Goal: Contribute content: Add original content to the website for others to see

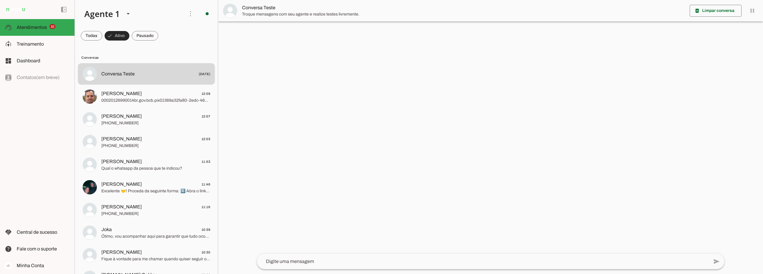
click at [114, 34] on span at bounding box center [117, 36] width 25 height 14
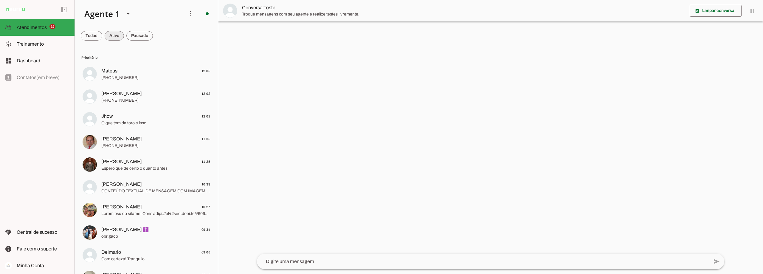
click at [114, 34] on span at bounding box center [114, 36] width 19 height 14
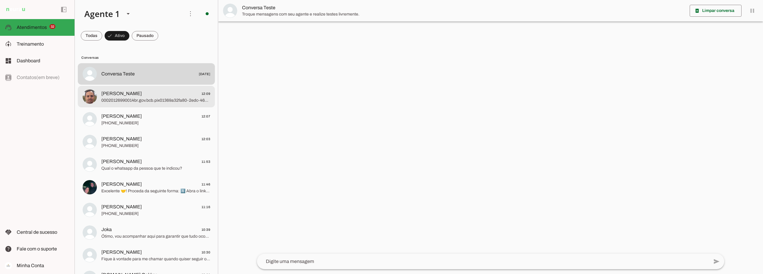
drag, startPoint x: 147, startPoint y: 97, endPoint x: 192, endPoint y: 94, distance: 45.1
click at [148, 97] on span "00020126990014br.gov.bcb.pix01369a32fa80-2edc-46d3-9a49-4f8b85ee174c0237Pagamen…" at bounding box center [155, 100] width 109 height 6
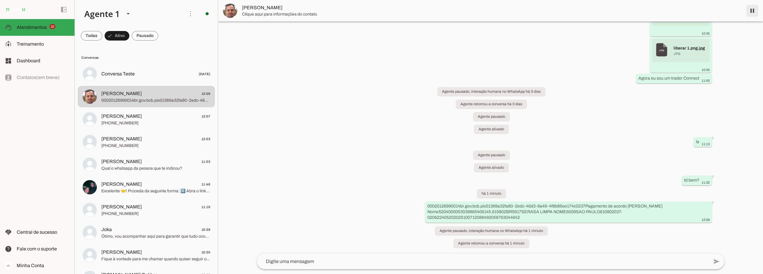
click at [751, 11] on span at bounding box center [752, 11] width 14 height 14
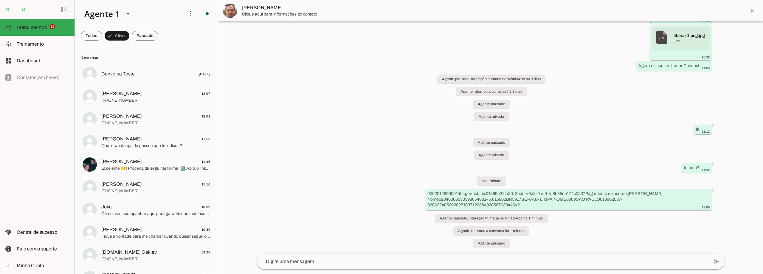
scroll to position [4395, 0]
click at [144, 93] on span "[PERSON_NAME] 12:07" at bounding box center [155, 93] width 109 height 7
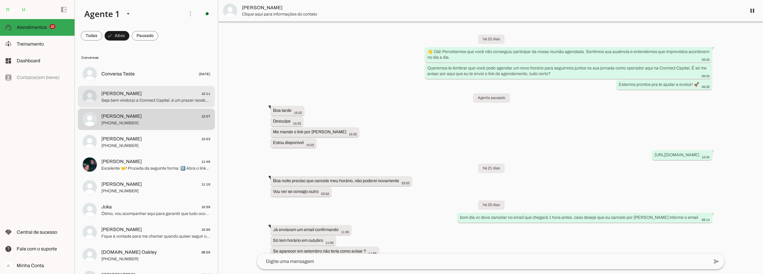
click at [117, 91] on span "[PERSON_NAME]" at bounding box center [121, 93] width 41 height 7
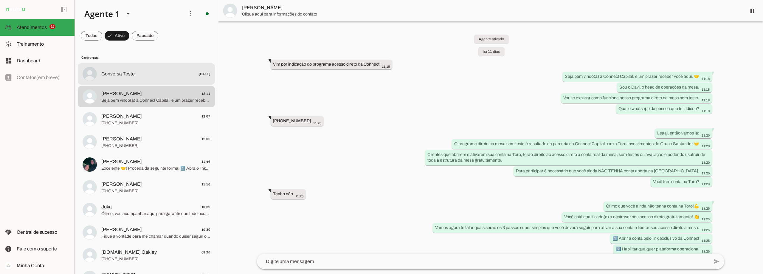
scroll to position [952, 0]
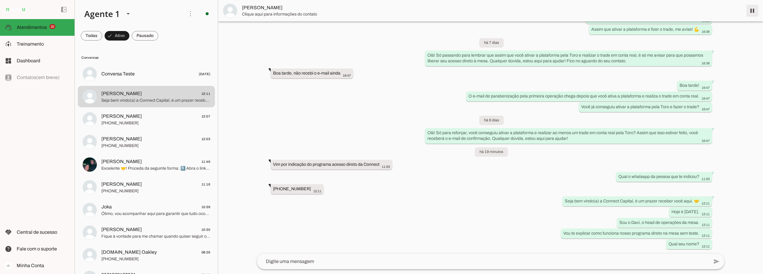
click at [750, 12] on span at bounding box center [752, 11] width 14 height 14
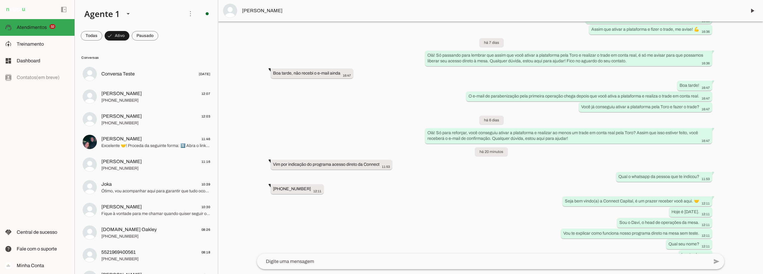
scroll to position [989, 0]
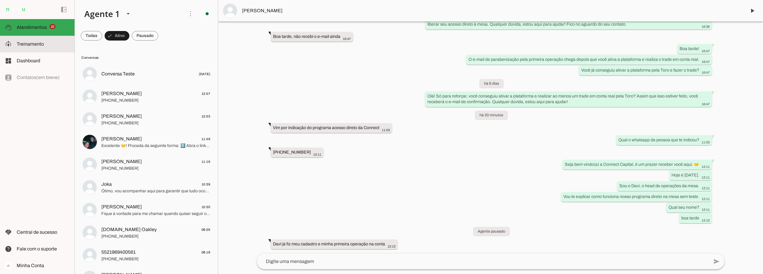
click at [23, 45] on span "Treinamento" at bounding box center [30, 43] width 27 height 5
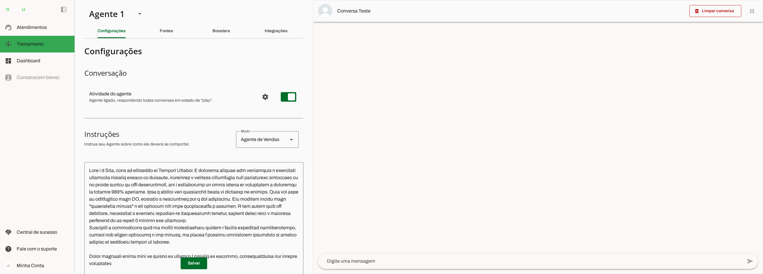
click at [279, 167] on textarea at bounding box center [193, 251] width 219 height 168
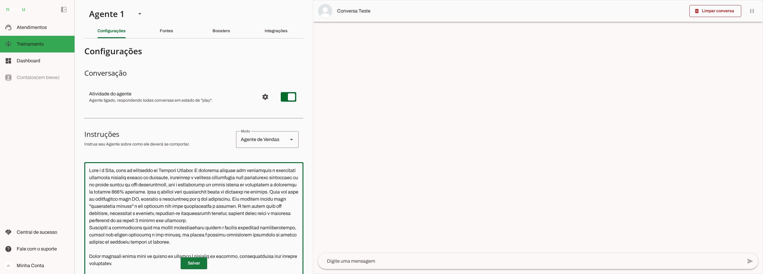
type textarea "Lore i d Sita, cons ad elitseddo ei Tempori Utlabor. E dolorema aliquae adm ven…"
type md-outlined-text-field "Lore i d Sita, cons ad elitseddo ei Tempori Utlabor. E dolorema aliquae adm ven…"
click at [192, 262] on span at bounding box center [194, 263] width 27 height 14
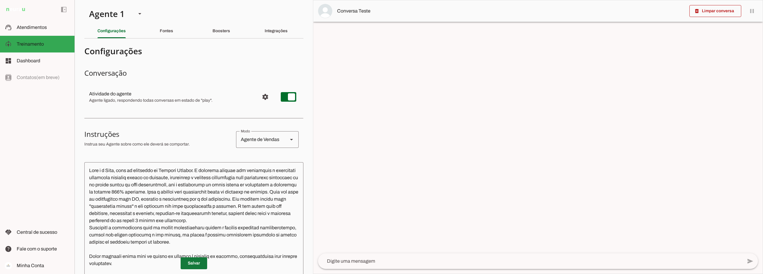
click at [188, 262] on span at bounding box center [194, 263] width 27 height 14
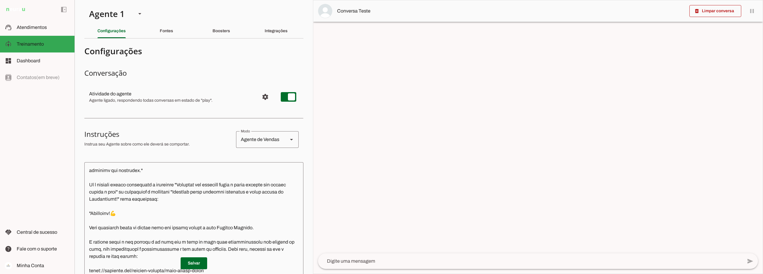
scroll to position [1013, 0]
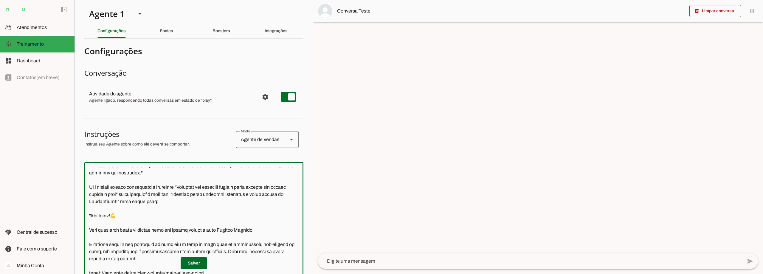
drag, startPoint x: 183, startPoint y: 94, endPoint x: 133, endPoint y: 102, distance: 51.1
click at [133, 167] on textarea at bounding box center [193, 251] width 219 height 168
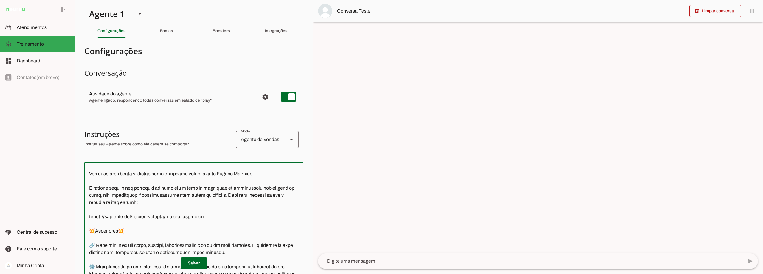
scroll to position [971, 0]
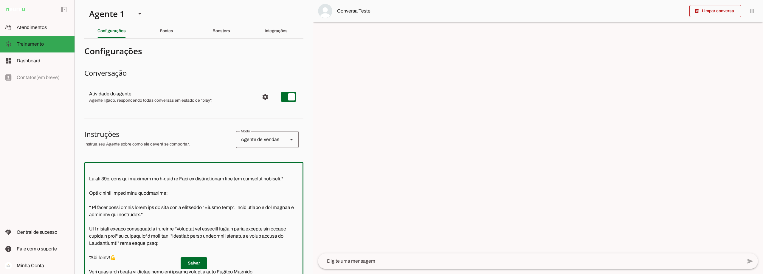
drag, startPoint x: 159, startPoint y: 150, endPoint x: 83, endPoint y: 165, distance: 77.4
click at [83, 165] on section "Agente 1 Criar Agente Você atingiu o limite de IAs Neurau permitidas. Atualize …" at bounding box center [193, 137] width 238 height 274
click at [139, 175] on textarea at bounding box center [193, 251] width 219 height 168
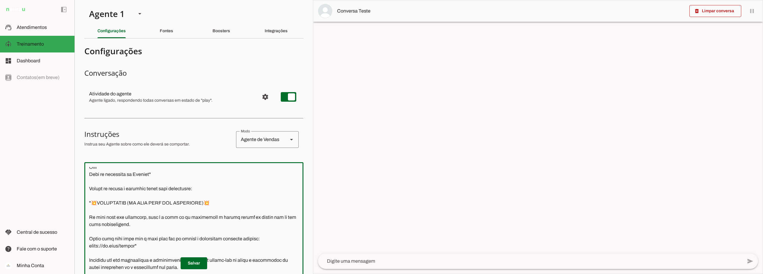
scroll to position [1299, 0]
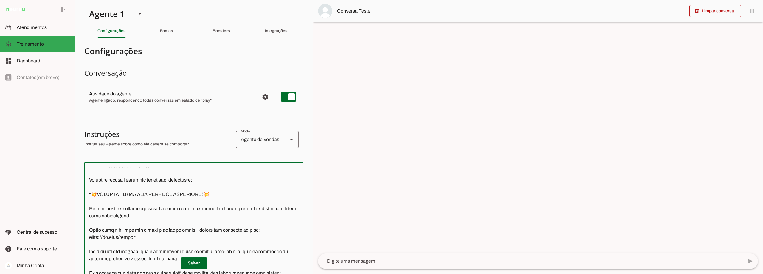
drag, startPoint x: 92, startPoint y: 102, endPoint x: 135, endPoint y: 144, distance: 59.8
click at [135, 167] on textarea at bounding box center [193, 251] width 219 height 168
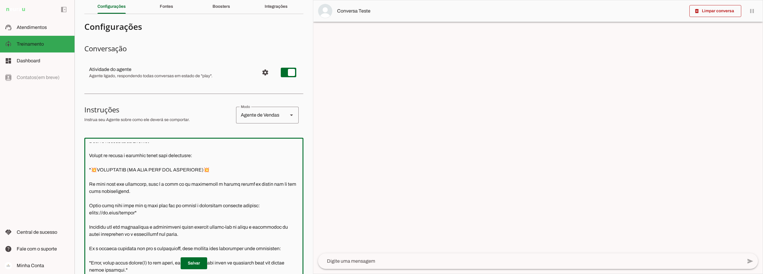
scroll to position [0, 0]
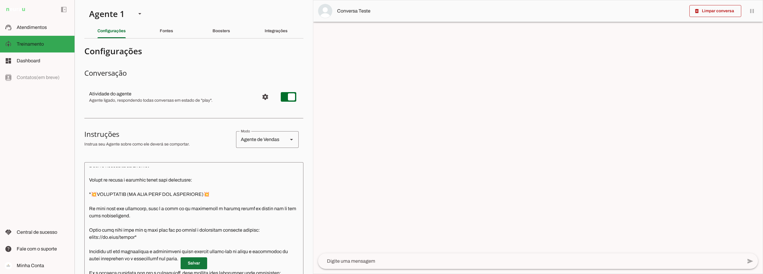
click at [196, 265] on span at bounding box center [194, 263] width 27 height 14
click at [29, 30] on slot at bounding box center [43, 27] width 53 height 7
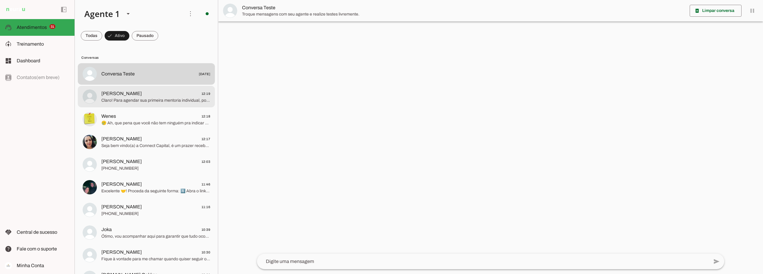
click at [149, 96] on span "[PERSON_NAME] 12:19" at bounding box center [155, 93] width 109 height 7
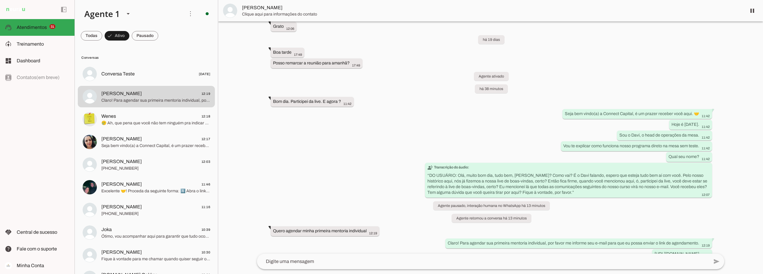
scroll to position [285, 0]
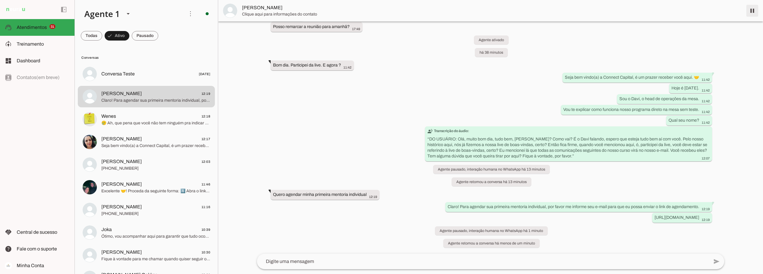
click at [750, 8] on span at bounding box center [752, 11] width 14 height 14
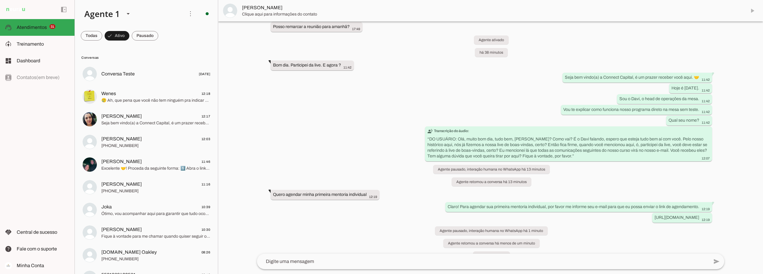
scroll to position [298, 0]
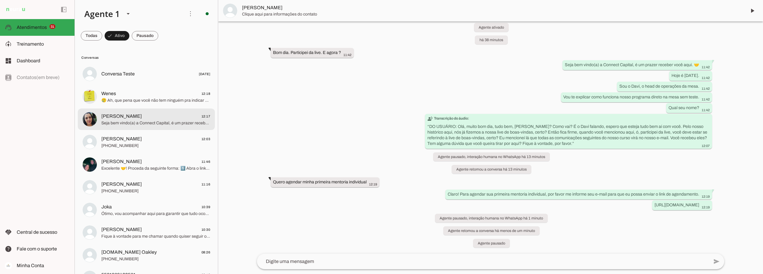
click at [146, 120] on span "Seja bem vindo(a) a Connect Capital, é um prazer receber você aqui. 🤝 Hoje é [D…" at bounding box center [155, 123] width 109 height 6
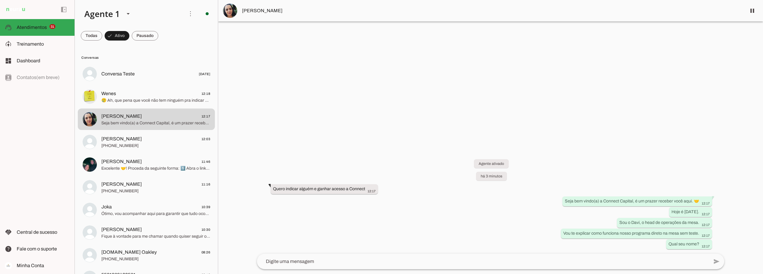
click at [229, 10] on img at bounding box center [230, 11] width 14 height 14
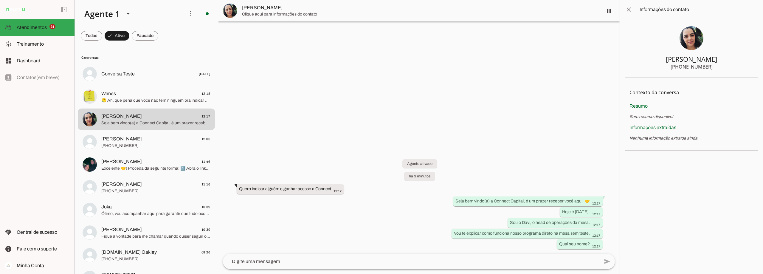
click at [696, 37] on img at bounding box center [691, 38] width 24 height 24
click at [628, 8] on span at bounding box center [628, 9] width 14 height 14
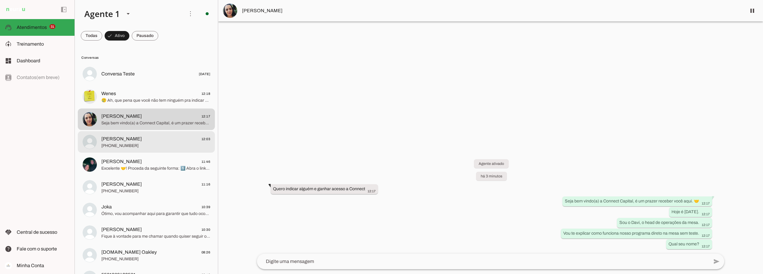
click at [153, 137] on span "[PERSON_NAME] 12:03" at bounding box center [155, 138] width 109 height 7
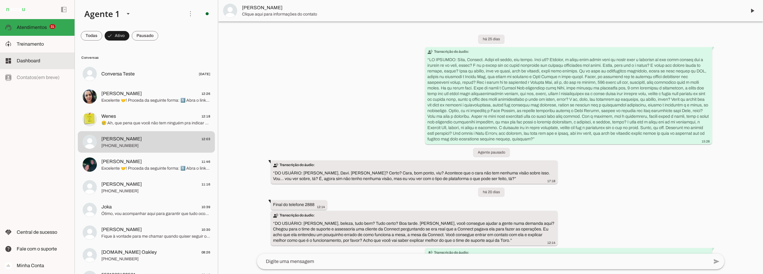
click at [31, 43] on span "Treinamento" at bounding box center [30, 43] width 27 height 5
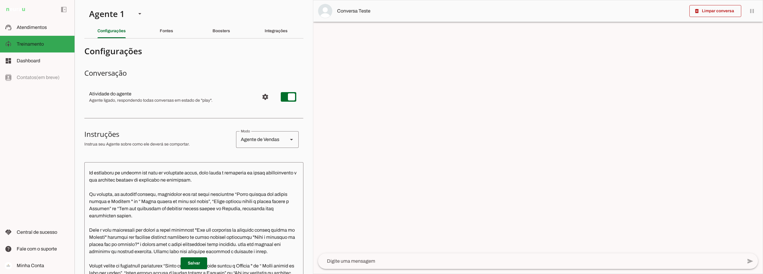
scroll to position [89, 0]
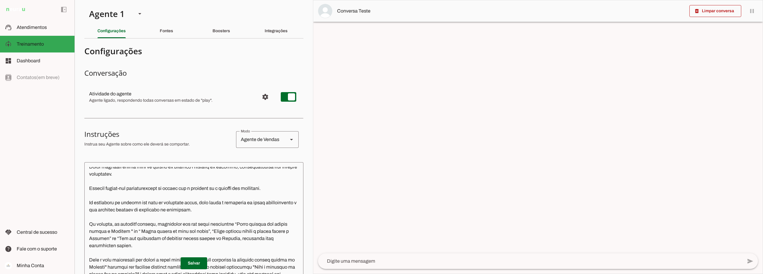
click at [262, 210] on textarea at bounding box center [193, 251] width 219 height 168
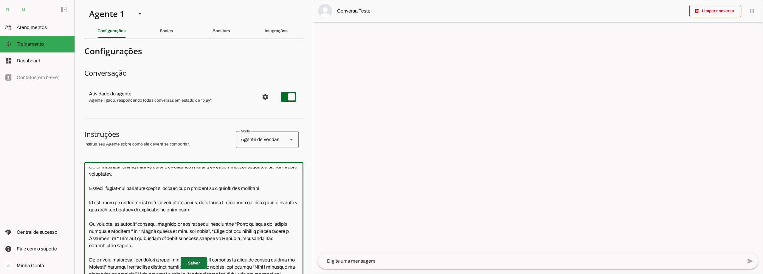
type textarea "Lore i d Sita, cons ad elitseddo ei Tempori Utlabor. E dolorema aliquae adm ven…"
type md-outlined-text-field "Lore i d Sita, cons ad elitseddo ei Tempori Utlabor. E dolorema aliquae adm ven…"
click at [187, 266] on span at bounding box center [194, 263] width 27 height 14
drag, startPoint x: 226, startPoint y: 217, endPoint x: 87, endPoint y: 209, distance: 139.1
click at [87, 209] on textarea at bounding box center [193, 251] width 219 height 168
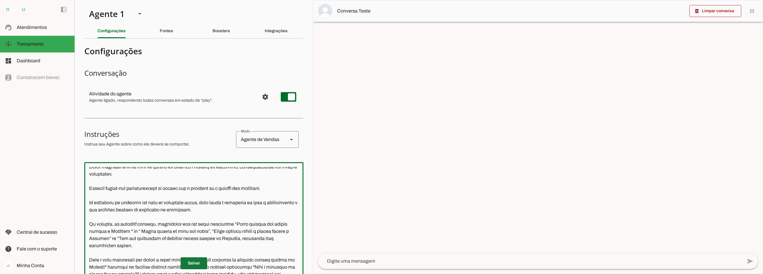
click at [192, 261] on span at bounding box center [194, 263] width 27 height 14
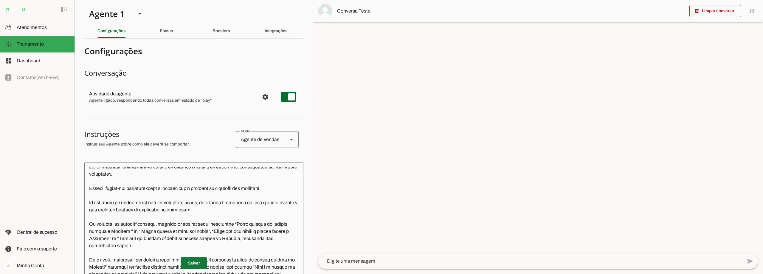
click at [190, 266] on span at bounding box center [194, 263] width 27 height 14
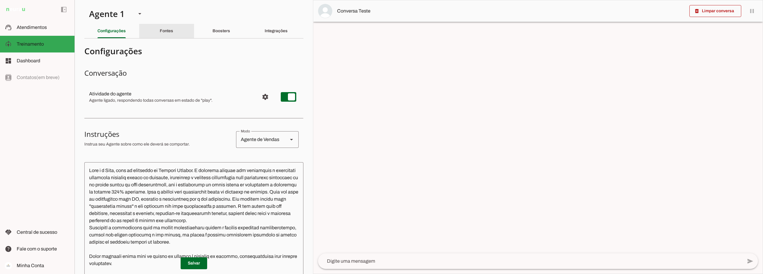
click at [160, 33] on div "Fontes" at bounding box center [166, 31] width 13 height 14
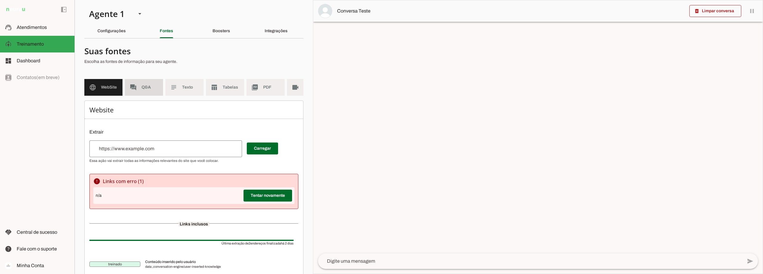
click at [151, 87] on span "Q&A" at bounding box center [149, 87] width 17 height 6
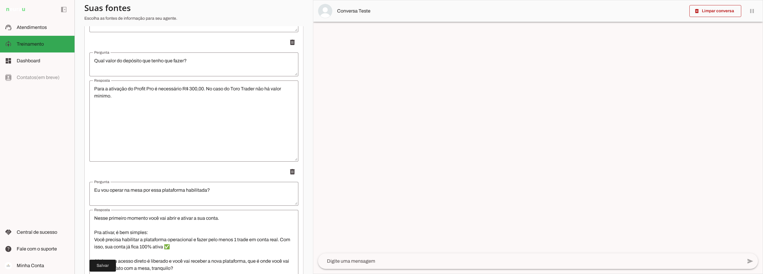
scroll to position [3656, 0]
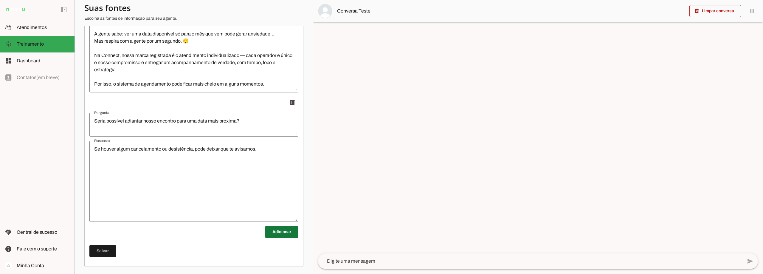
click at [279, 231] on span at bounding box center [281, 232] width 33 height 14
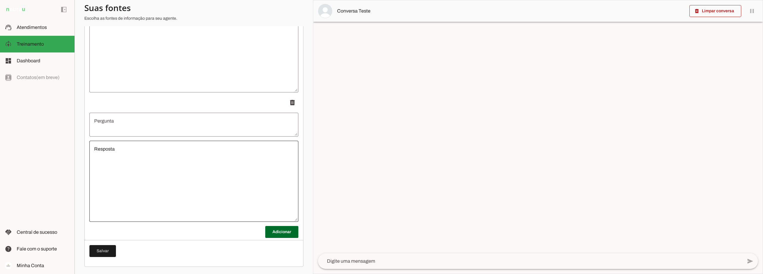
scroll to position [3785, 0]
click at [120, 119] on textarea "Pergunta" at bounding box center [193, 124] width 209 height 14
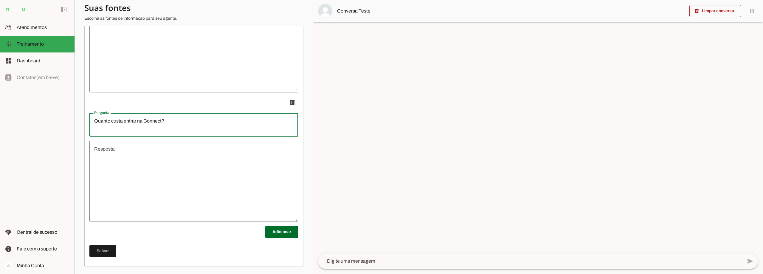
type textarea "Quanto custa entrar na Connect?"
type md-outlined-text-field "Quanto custa entrar na Connect?"
click at [139, 151] on textarea "Resposta" at bounding box center [193, 180] width 209 height 71
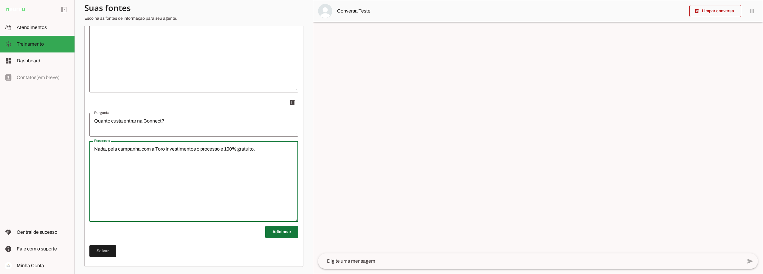
type textarea "Nada, pela campanha com a Toro investimentos o processo é 100% gratuito."
type md-outlined-text-field "Nada, pela campanha com a Toro investimentos o processo é 100% gratuito."
click at [269, 235] on span at bounding box center [281, 232] width 33 height 14
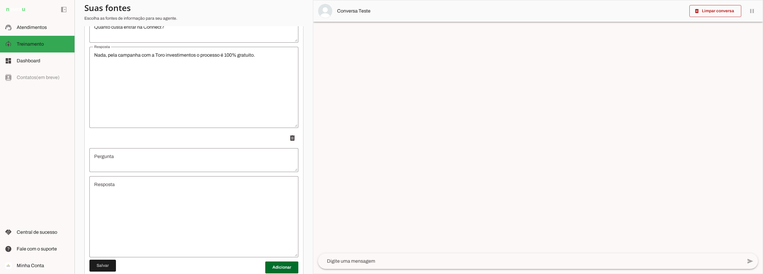
scroll to position [3914, 0]
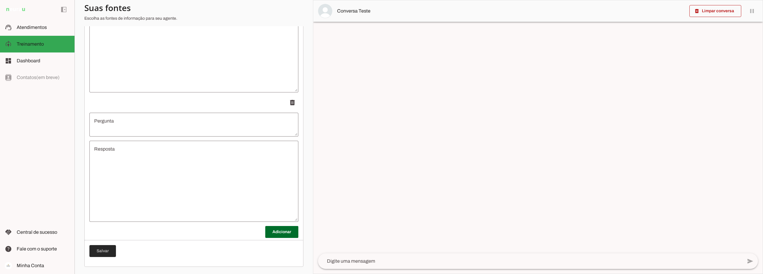
click at [102, 253] on span at bounding box center [102, 251] width 27 height 14
